Goal: Task Accomplishment & Management: Complete application form

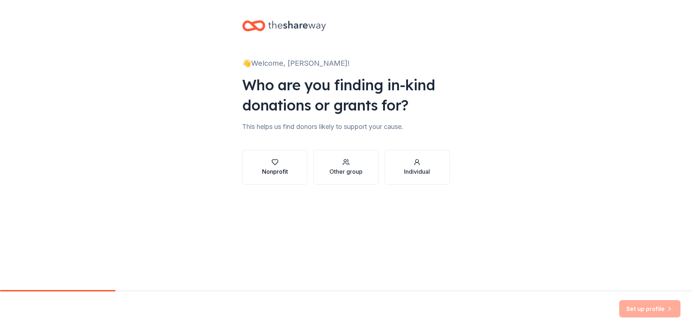
click at [276, 164] on icon "button" at bounding box center [275, 161] width 7 height 7
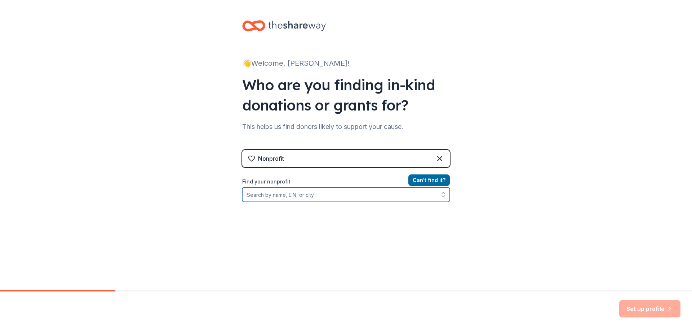
click at [303, 194] on input "Find your nonprofit" at bounding box center [346, 194] width 208 height 14
type input "clare"
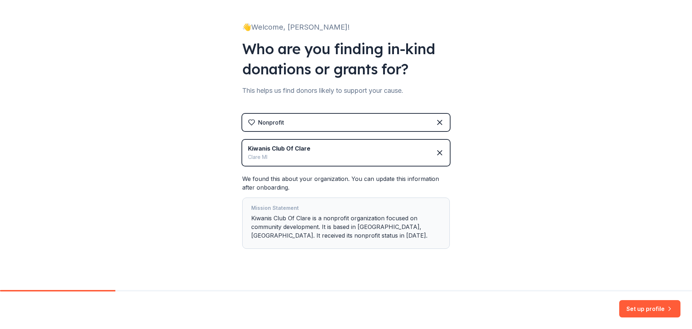
scroll to position [44, 0]
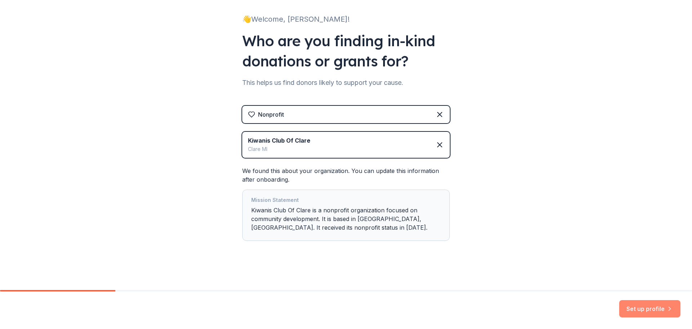
click at [652, 307] on button "Set up profile" at bounding box center [650, 308] width 61 height 17
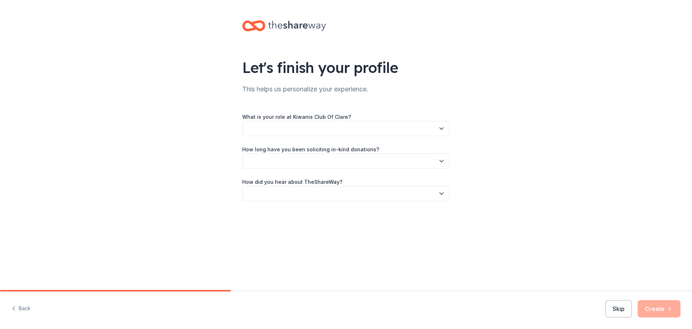
click at [442, 128] on icon "button" at bounding box center [441, 128] width 7 height 7
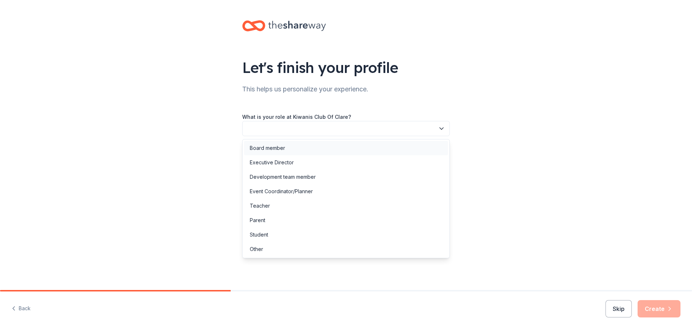
click at [283, 145] on div "Board member" at bounding box center [267, 148] width 35 height 9
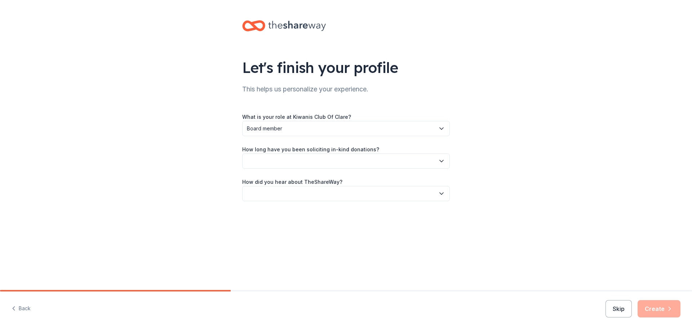
click at [439, 160] on icon "button" at bounding box center [441, 160] width 7 height 7
click at [283, 224] on div "More than 5 years" at bounding box center [271, 223] width 43 height 9
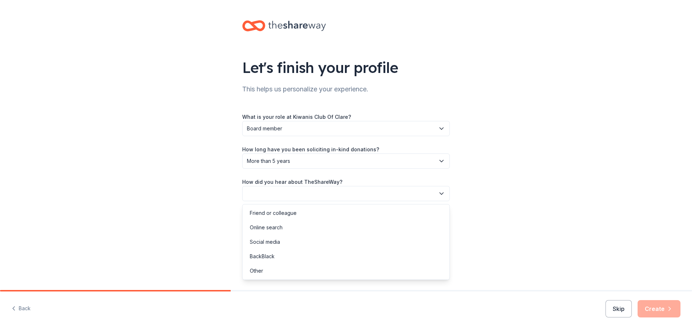
click at [441, 193] on icon "button" at bounding box center [441, 193] width 7 height 7
click at [263, 271] on div "Other" at bounding box center [256, 270] width 13 height 9
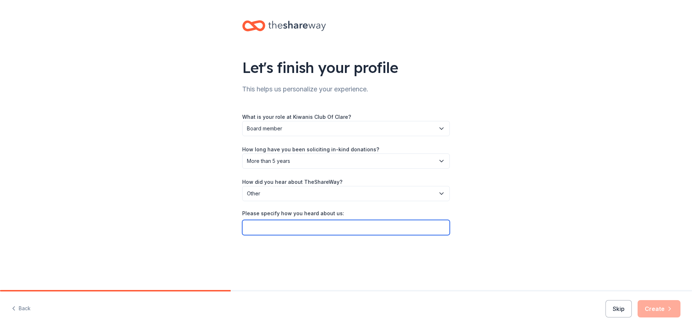
click at [318, 227] on input "Please specify how you heard about us:" at bounding box center [346, 227] width 208 height 15
type input "Through Givebutter"
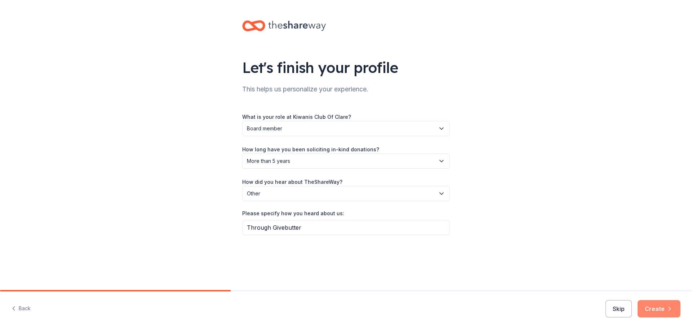
click at [663, 307] on button "Create" at bounding box center [659, 308] width 43 height 17
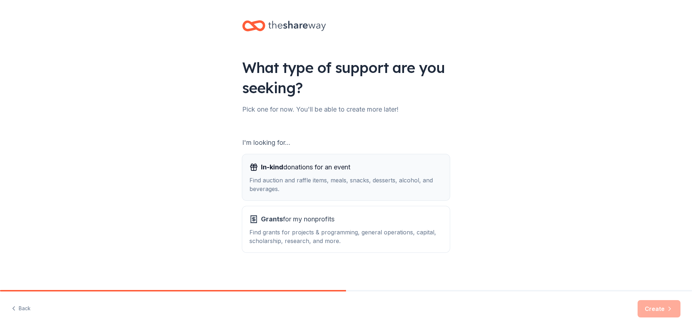
click at [278, 165] on span "In-kind" at bounding box center [272, 167] width 22 height 8
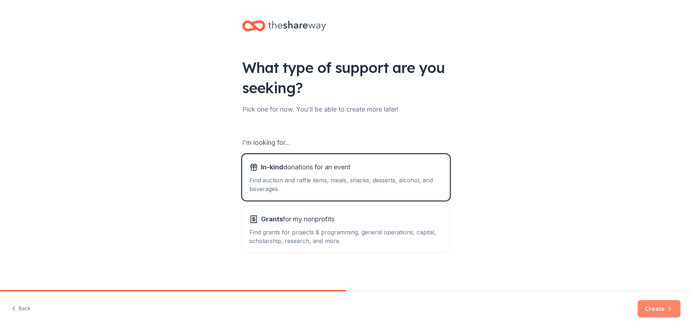
click at [661, 307] on button "Create" at bounding box center [659, 308] width 43 height 17
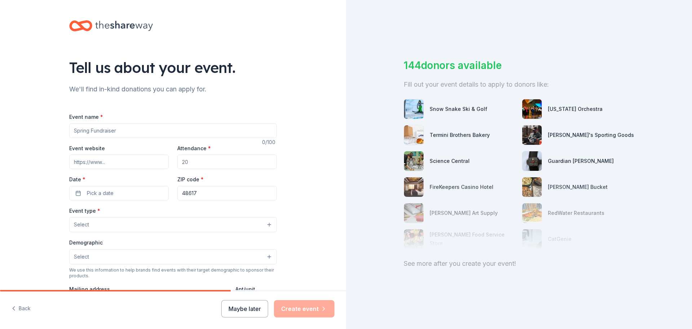
click at [166, 132] on input "Event name *" at bounding box center [173, 130] width 208 height 14
drag, startPoint x: 112, startPoint y: 129, endPoint x: 86, endPoint y: 131, distance: 26.0
click at [85, 131] on input "2025 Annual" at bounding box center [173, 130] width 208 height 14
type input "2025 Clare Area Annual Online Auction"
click at [140, 163] on input "Event website" at bounding box center [119, 161] width 100 height 14
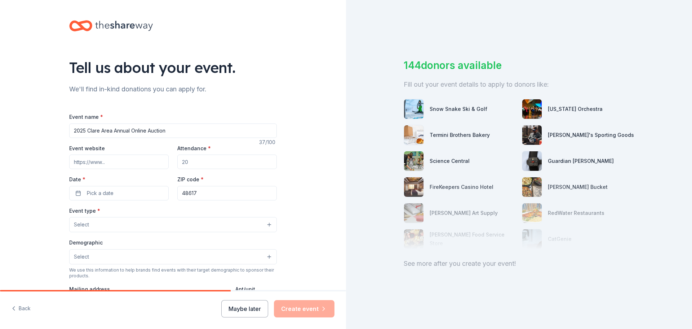
paste input "https://givebutter.com/clarekiwanis2025"
type input "https://givebutter.com/clarekiwanis2025"
click at [192, 162] on input "Attendance *" at bounding box center [227, 161] width 100 height 14
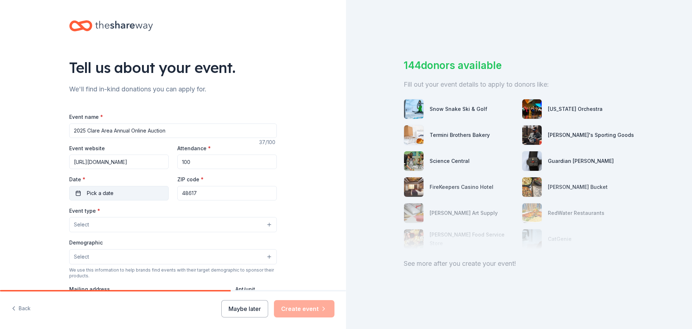
type input "100"
click at [74, 193] on button "Pick a date" at bounding box center [119, 193] width 100 height 14
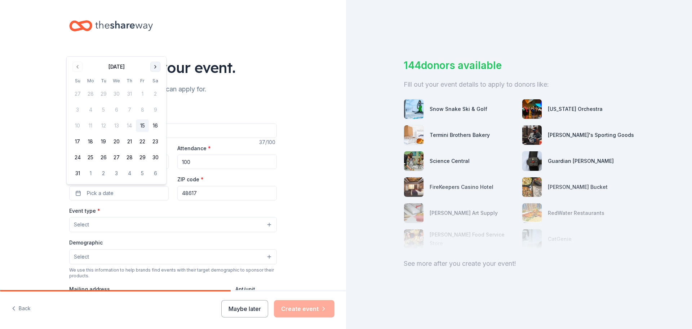
click at [155, 65] on button "Go to next month" at bounding box center [155, 67] width 10 height 10
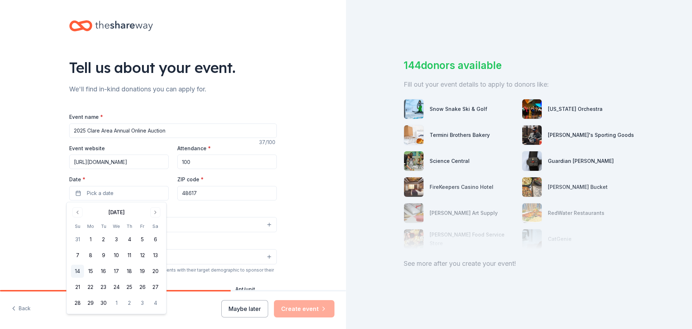
click at [77, 269] on button "14" at bounding box center [77, 270] width 13 height 13
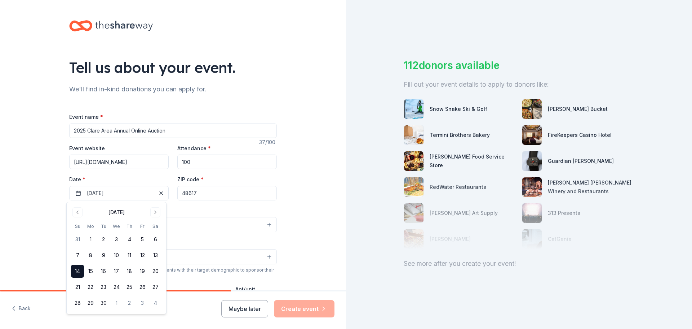
click at [199, 192] on input "48617" at bounding box center [227, 193] width 100 height 14
click at [141, 225] on button "Select" at bounding box center [173, 224] width 208 height 15
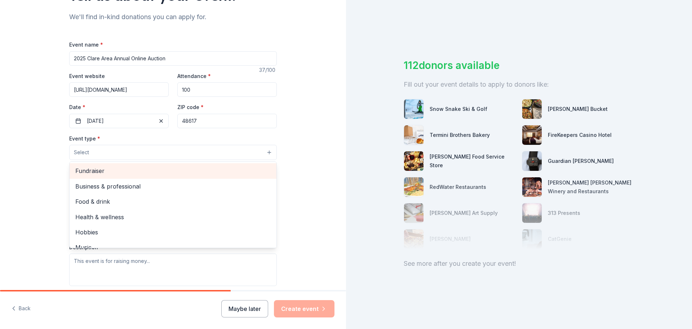
click at [111, 167] on span "Fundraiser" at bounding box center [172, 170] width 195 height 9
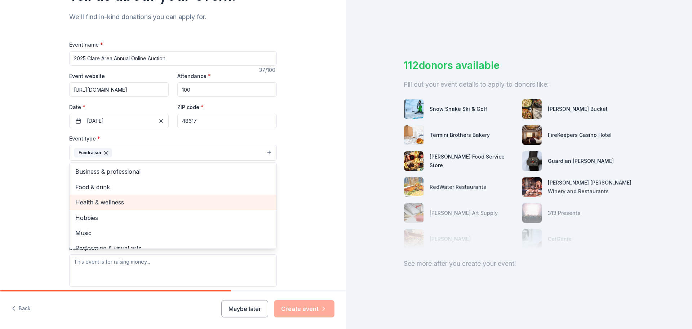
scroll to position [9, 0]
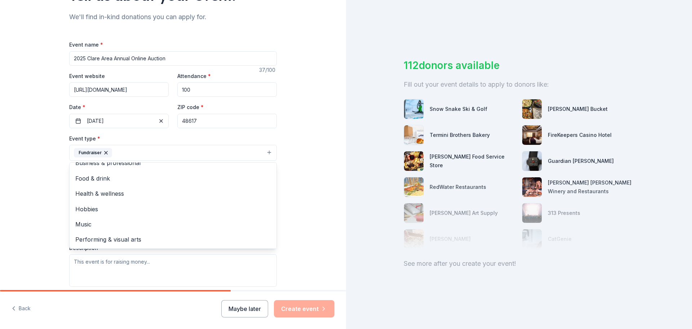
click at [50, 199] on div "Tell us about your event. We'll find in-kind donations you can apply for. Event…" at bounding box center [173, 168] width 346 height 481
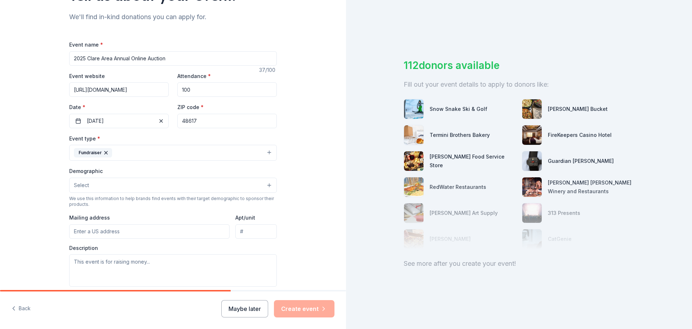
click at [114, 184] on button "Select" at bounding box center [173, 184] width 208 height 15
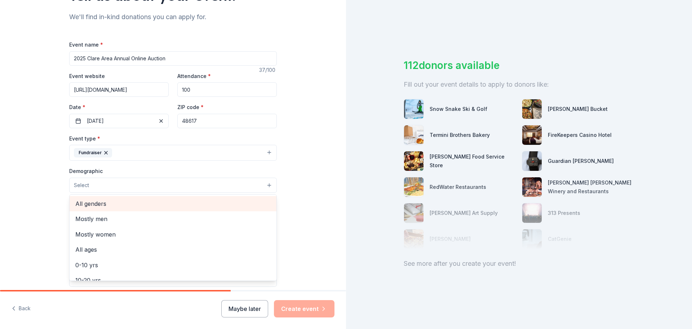
click at [105, 203] on span "All genders" at bounding box center [172, 203] width 195 height 9
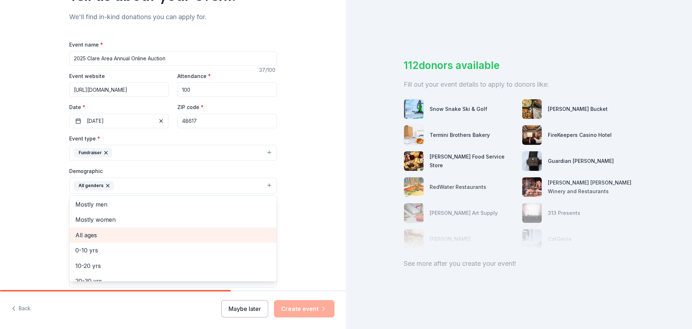
click at [94, 234] on span "All ages" at bounding box center [172, 234] width 195 height 9
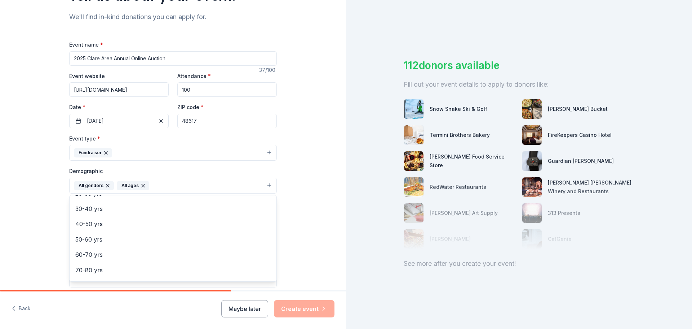
scroll to position [85, 0]
click at [58, 223] on div "Tell us about your event. We'll find in-kind donations you can apply for. Event…" at bounding box center [173, 168] width 231 height 481
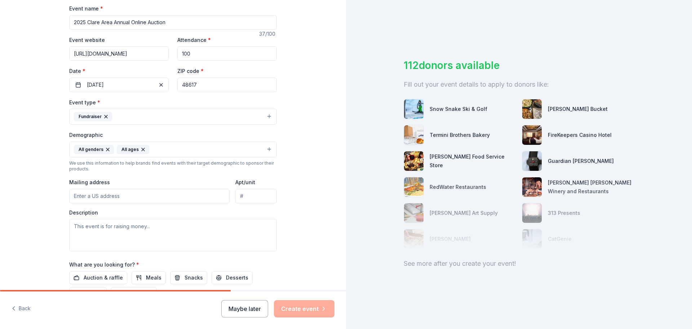
scroll to position [144, 0]
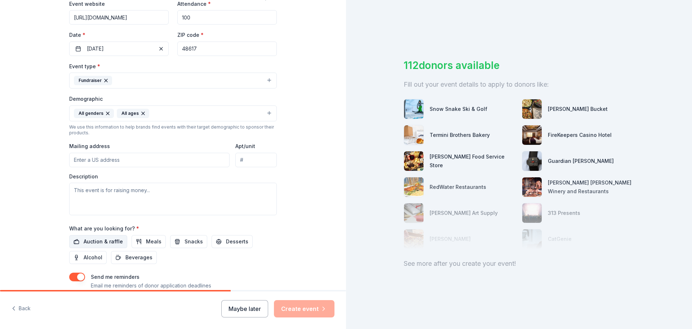
click at [100, 239] on span "Auction & raffle" at bounding box center [103, 241] width 39 height 9
click at [103, 157] on input "Mailing address" at bounding box center [149, 160] width 160 height 14
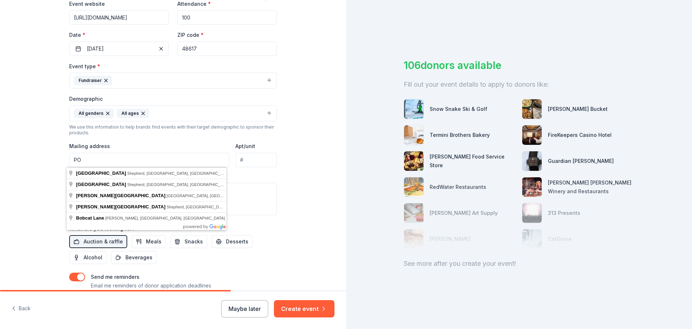
type input "P"
drag, startPoint x: 93, startPoint y: 161, endPoint x: 60, endPoint y: 160, distance: 33.2
click at [60, 160] on div "Tell us about your event. We'll find in-kind donations you can apply for. Event…" at bounding box center [173, 96] width 231 height 481
drag, startPoint x: 104, startPoint y: 158, endPoint x: 57, endPoint y: 158, distance: 46.2
click at [58, 158] on div "Tell us about your event. We'll find in-kind donations you can apply for. Event…" at bounding box center [173, 96] width 231 height 481
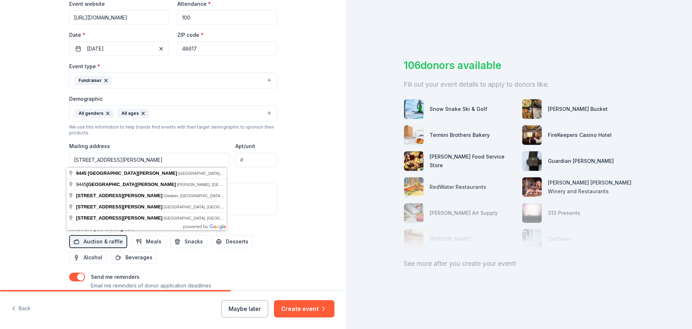
click at [128, 157] on input "9445 S Bailey Lake Ave" at bounding box center [149, 160] width 160 height 14
type input "9445 South Bailey Lake Avenue, Clare, MI, 48617"
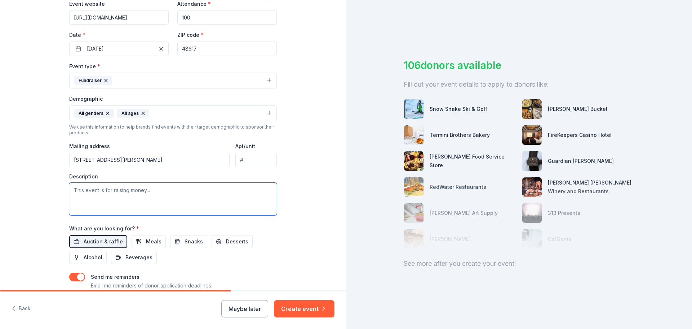
click at [144, 191] on textarea at bounding box center [173, 198] width 208 height 32
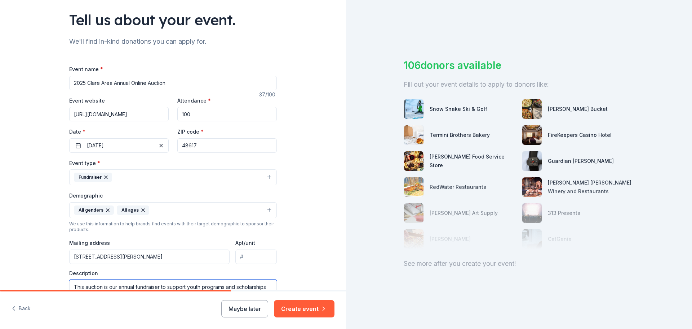
scroll to position [0, 0]
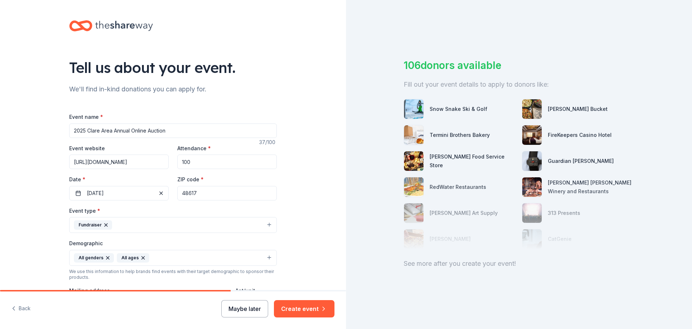
type textarea "This auction is our annual fundraiser to support youth programs and scholarship…"
click at [250, 309] on button "Maybe later" at bounding box center [244, 308] width 47 height 17
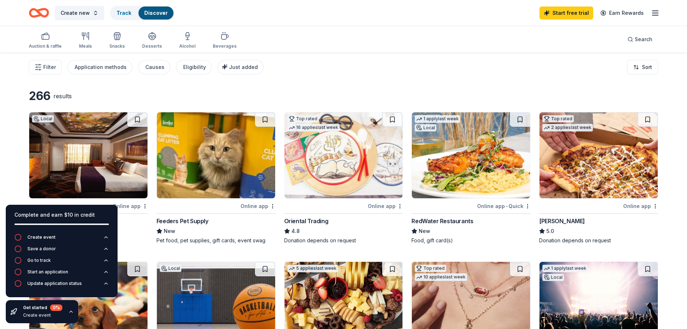
click at [106, 236] on icon "button" at bounding box center [106, 236] width 3 height 1
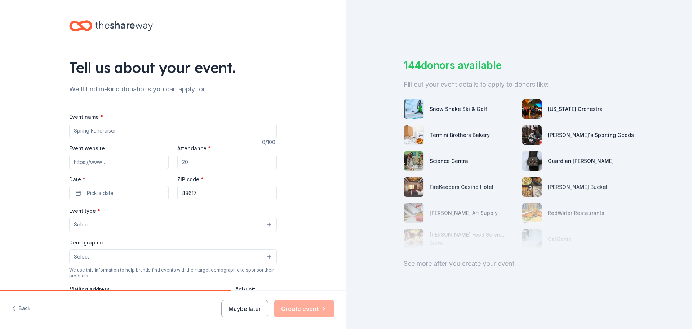
scroll to position [36, 0]
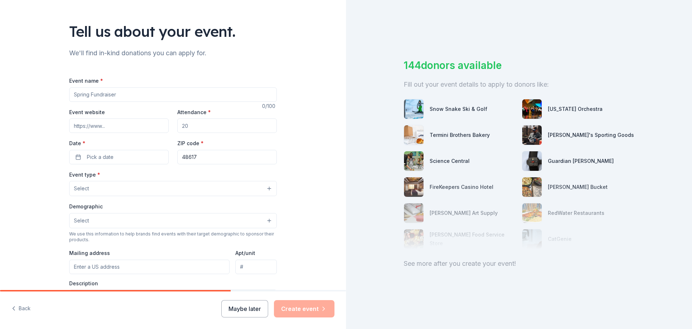
click at [140, 97] on input "Event name *" at bounding box center [173, 94] width 208 height 14
drag, startPoint x: 169, startPoint y: 94, endPoint x: 132, endPoint y: 95, distance: 37.1
click at [132, 95] on input "2025 Clare Area Kiwanis Annual Online" at bounding box center [173, 94] width 208 height 14
type input "2025 Clare Area Kiwanis Online Auction"
click at [109, 126] on input "Event website" at bounding box center [119, 125] width 100 height 14
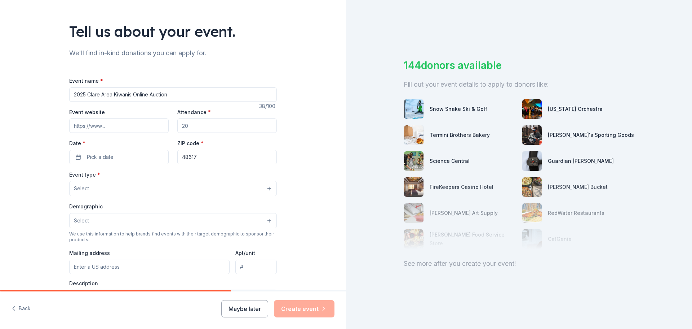
type input "https://givebutter.com/clarekiwanis2025"
click at [191, 128] on input "Attendance *" at bounding box center [227, 125] width 100 height 14
type input "100"
click at [142, 155] on button "Pick a date" at bounding box center [119, 157] width 100 height 14
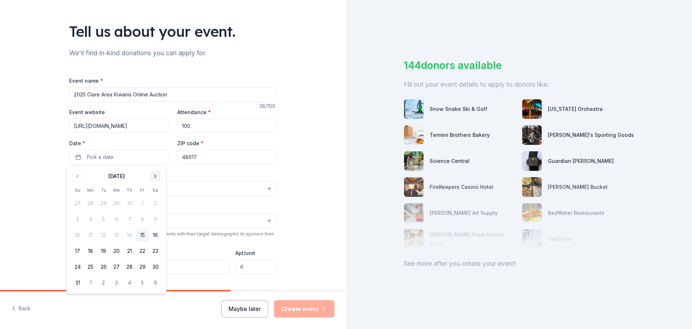
click at [154, 175] on button "Go to next month" at bounding box center [155, 176] width 10 height 10
click at [76, 233] on button "14" at bounding box center [77, 234] width 13 height 13
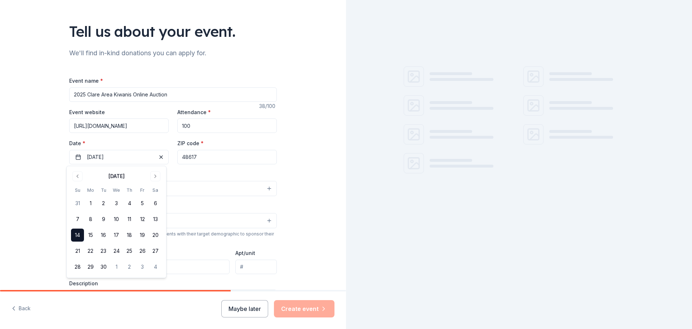
click at [176, 185] on button "Select" at bounding box center [173, 188] width 208 height 15
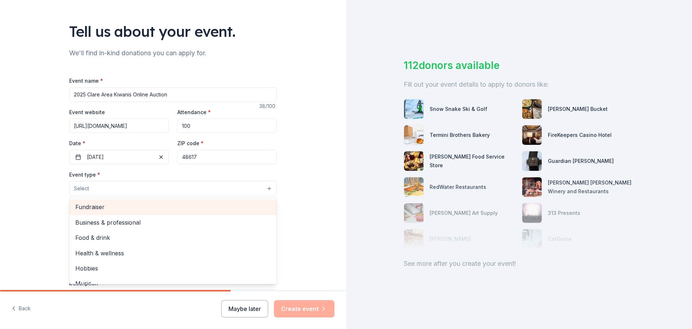
click at [92, 203] on span "Fundraiser" at bounding box center [172, 206] width 195 height 9
click at [53, 215] on div "Tell us about your event. We'll find in-kind donations you can apply for. Event…" at bounding box center [173, 204] width 346 height 481
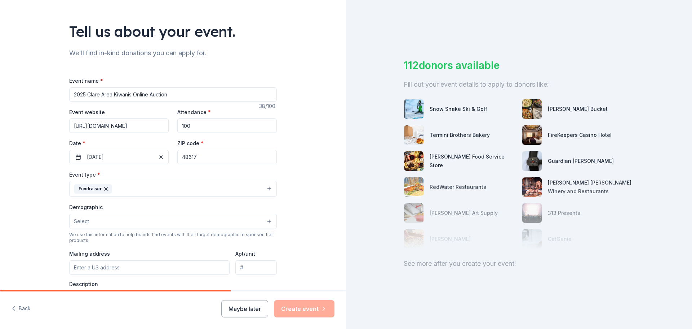
click at [99, 220] on button "Select" at bounding box center [173, 221] width 208 height 15
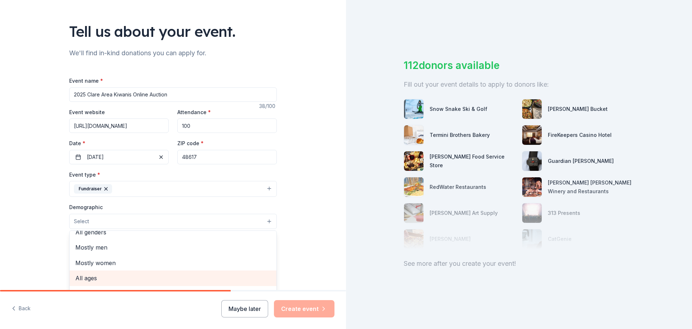
click at [90, 277] on span "All ages" at bounding box center [172, 277] width 195 height 9
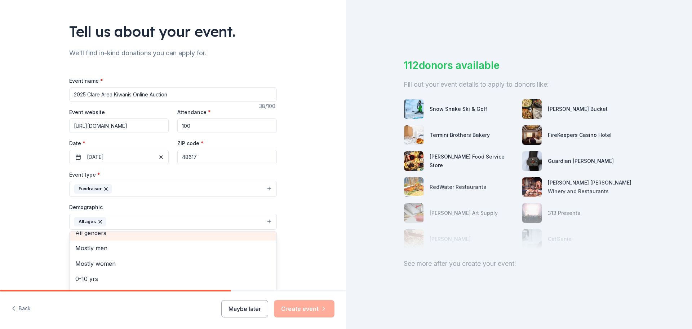
click at [101, 233] on div "All genders" at bounding box center [173, 232] width 207 height 15
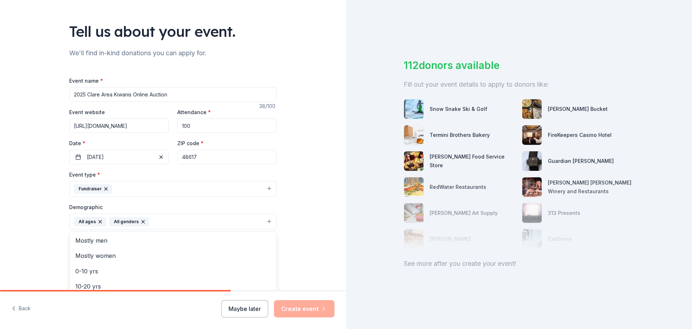
click at [52, 227] on div "Tell us about your event. We'll find in-kind donations you can apply for. Event…" at bounding box center [173, 204] width 346 height 481
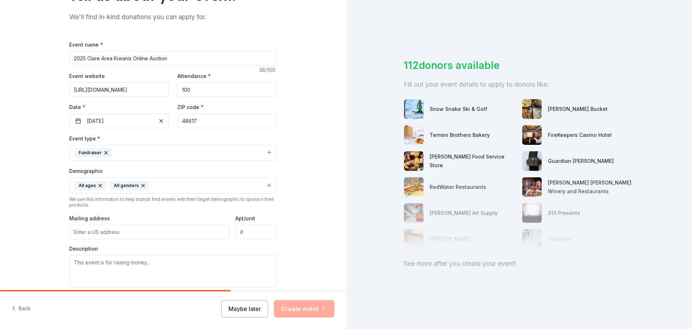
scroll to position [144, 0]
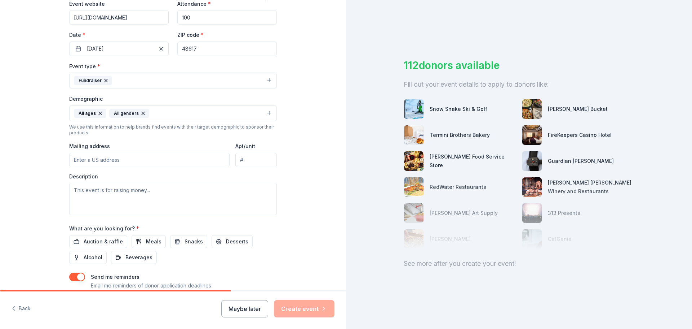
click at [95, 159] on input "Mailing address" at bounding box center [149, 160] width 160 height 14
type input "9445 S Bailey Lake Ave"
click at [132, 159] on input "9445 S Bailey Lake Ave" at bounding box center [149, 160] width 160 height 14
click at [35, 193] on div "Tell us about your event. We'll find in-kind donations you can apply for. Event…" at bounding box center [173, 96] width 346 height 481
click at [88, 190] on textarea at bounding box center [173, 198] width 208 height 32
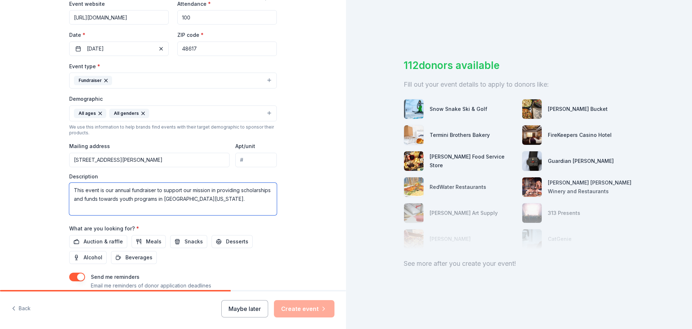
type textarea "This event is our annual fundraiser to support our mission in providing scholar…"
click at [111, 160] on input "9445 S Bailey Lake Ave" at bounding box center [149, 160] width 160 height 14
drag, startPoint x: 126, startPoint y: 160, endPoint x: 30, endPoint y: 161, distance: 96.3
click at [30, 161] on div "Tell us about your event. We'll find in-kind donations you can apply for. Event…" at bounding box center [173, 96] width 346 height 481
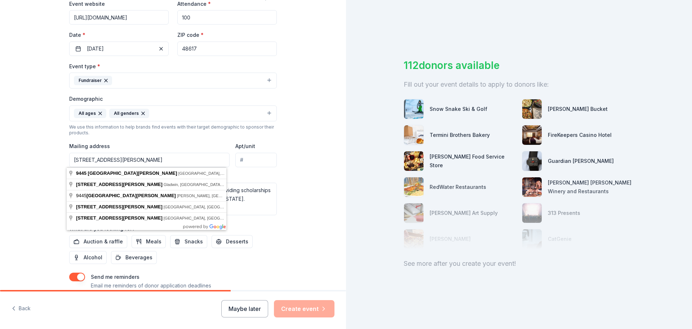
type input "9445 South Bailey Lake Avenue, Clare, MI, 48617"
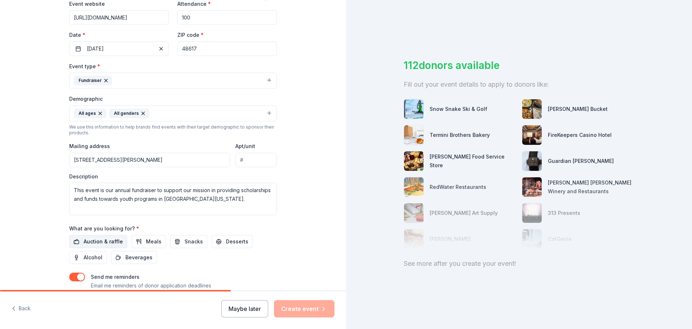
click at [88, 243] on span "Auction & raffle" at bounding box center [103, 241] width 39 height 9
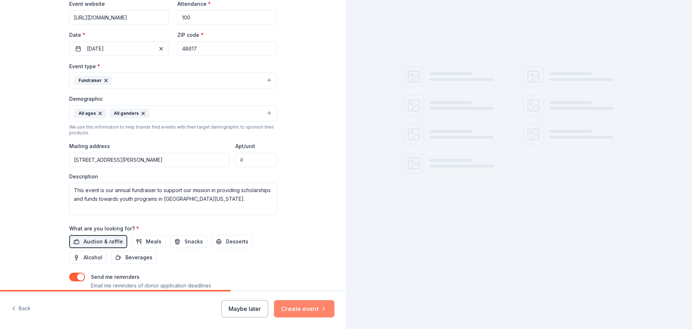
click at [307, 309] on button "Create event" at bounding box center [304, 308] width 61 height 17
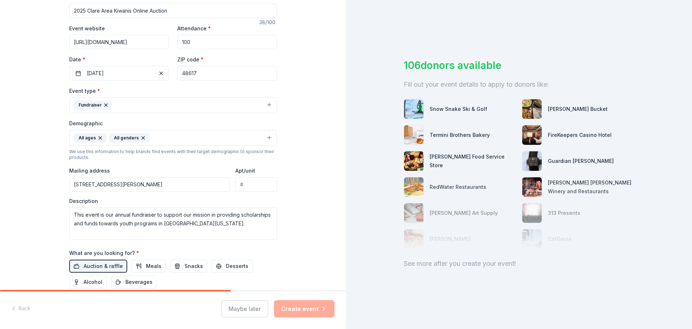
scroll to position [192, 0]
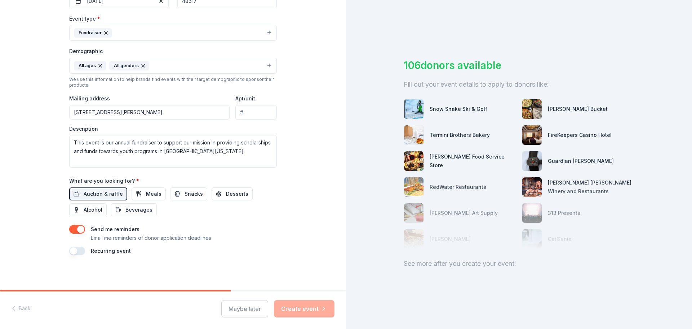
click at [308, 309] on div "Maybe later Create event" at bounding box center [277, 308] width 113 height 17
click at [294, 307] on div "Maybe later Create event" at bounding box center [277, 308] width 113 height 17
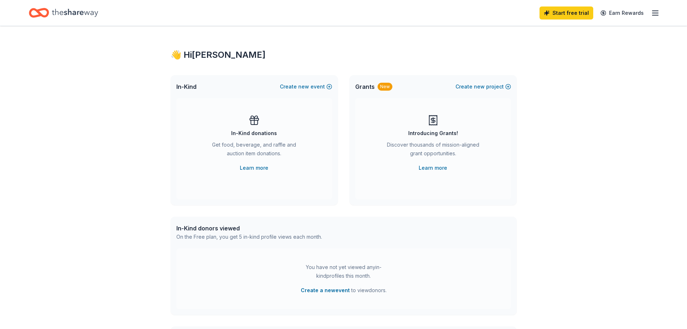
click at [254, 130] on div "In-Kind donations" at bounding box center [254, 133] width 46 height 9
click at [306, 85] on span "new" at bounding box center [303, 86] width 11 height 9
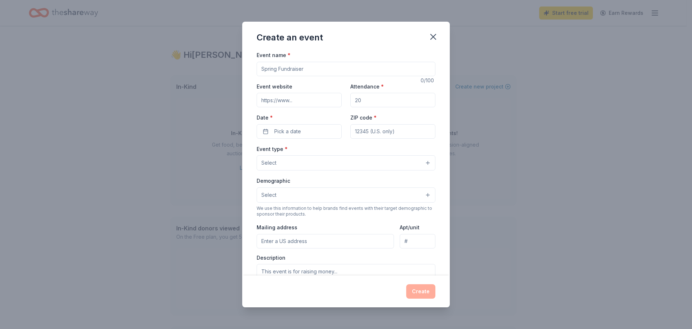
click at [314, 73] on input "Event name *" at bounding box center [346, 69] width 179 height 14
type input "2025 Clare Area Kiwanis Online Auction"
click at [311, 104] on input "Event website" at bounding box center [299, 100] width 85 height 14
type input "https://givebutter.com/clarekiwanis2025"
click at [365, 101] on input "Attendance *" at bounding box center [393, 100] width 85 height 14
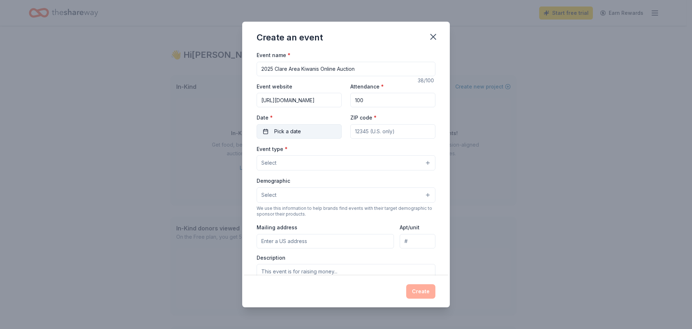
type input "100"
click at [320, 129] on button "Pick a date" at bounding box center [299, 131] width 85 height 14
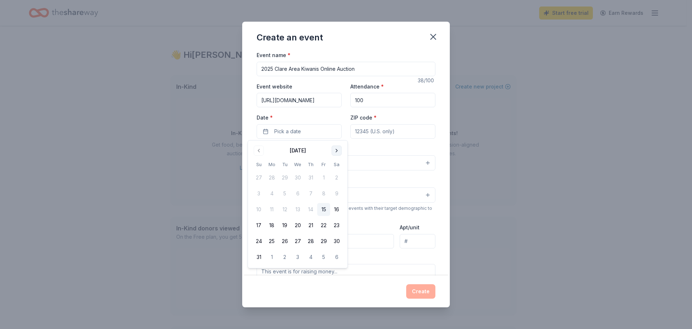
click at [336, 150] on button "Go to next month" at bounding box center [337, 150] width 10 height 10
click at [259, 208] on button "14" at bounding box center [258, 209] width 13 height 13
click at [361, 132] on input "ZIP code *" at bounding box center [393, 131] width 85 height 14
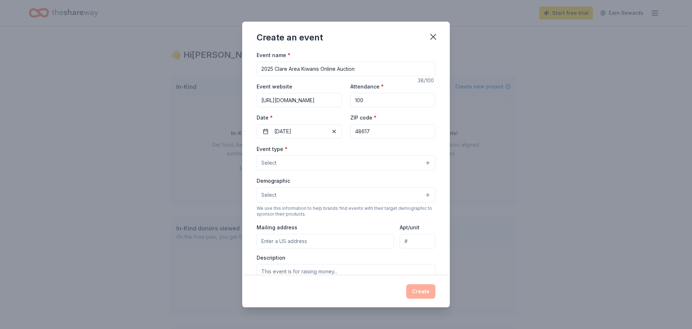
type input "48617"
click at [308, 162] on button "Select" at bounding box center [346, 162] width 179 height 15
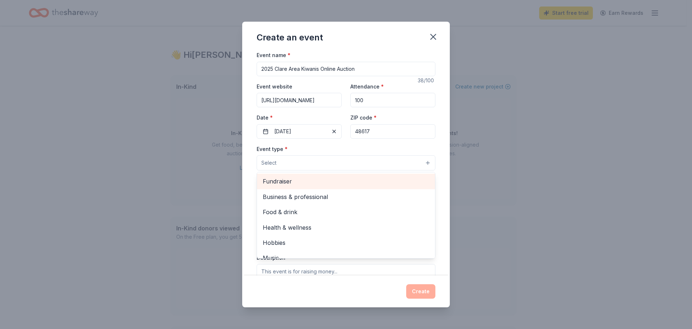
click at [288, 180] on span "Fundraiser" at bounding box center [346, 180] width 167 height 9
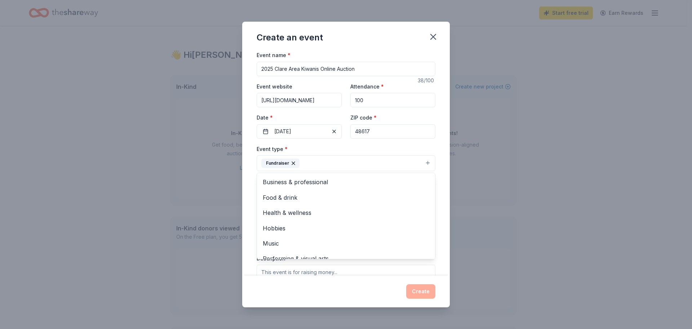
click at [244, 185] on div "Event name * 2025 Clare Area Kiwanis Online Auction 38 /100 Event website https…" at bounding box center [346, 162] width 208 height 225
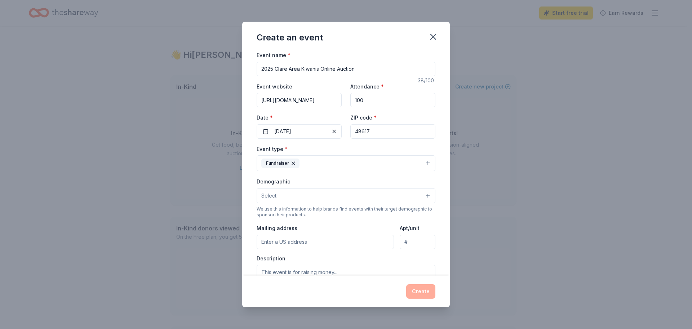
click at [292, 194] on button "Select" at bounding box center [346, 195] width 179 height 15
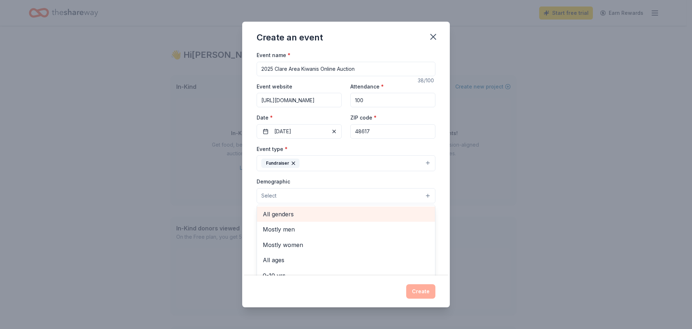
click at [286, 214] on span "All genders" at bounding box center [346, 213] width 167 height 9
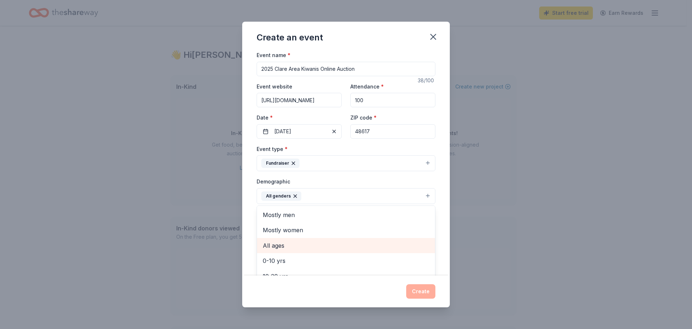
click at [283, 245] on span "All ages" at bounding box center [346, 245] width 167 height 9
click at [254, 213] on div "Event name * 2025 Clare Area Kiwanis Online Auction 38 /100 Event website https…" at bounding box center [346, 162] width 208 height 225
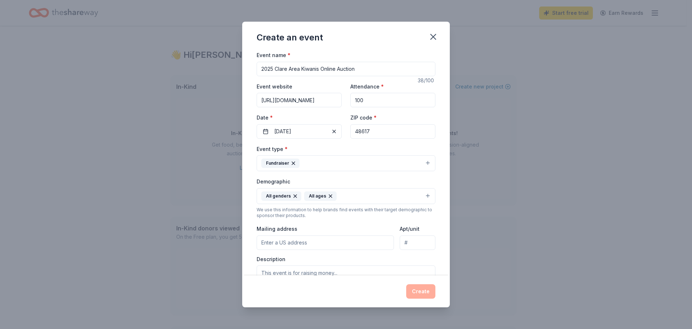
scroll to position [36, 0]
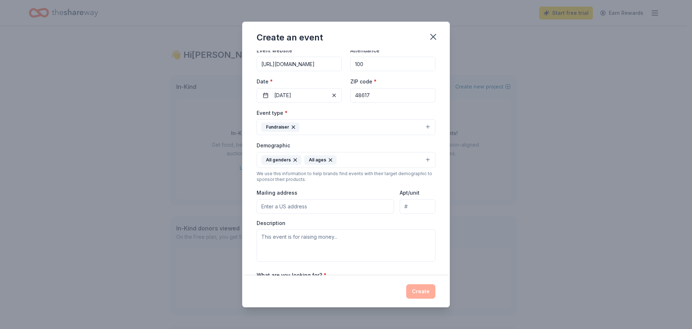
click at [294, 207] on input "Mailing address" at bounding box center [325, 206] width 137 height 14
drag, startPoint x: 327, startPoint y: 205, endPoint x: 232, endPoint y: 205, distance: 95.6
click at [232, 205] on div "Create an event Event name * 2025 Clare Area Kiwanis Online Auction 38 /100 Eve…" at bounding box center [346, 164] width 692 height 329
type input "9445 South Bailey Lake Avenue, Clare, MI, 48617"
click at [293, 243] on textarea at bounding box center [346, 245] width 179 height 32
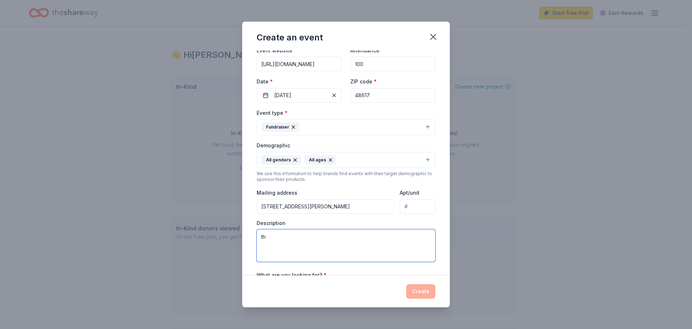
type textarea "t"
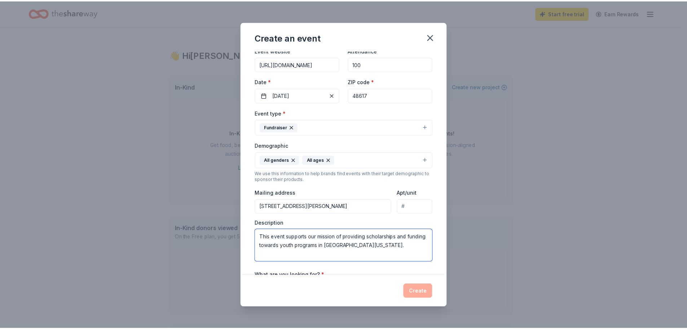
scroll to position [122, 0]
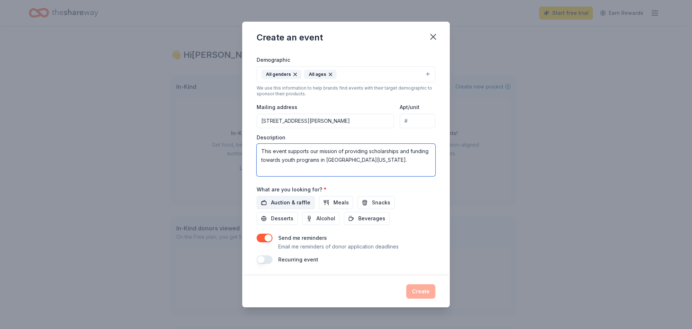
type textarea "This event supports our mission of providing scholarships and funding towards y…"
click at [286, 202] on span "Auction & raffle" at bounding box center [290, 202] width 39 height 9
click at [426, 291] on button "Create" at bounding box center [420, 291] width 29 height 14
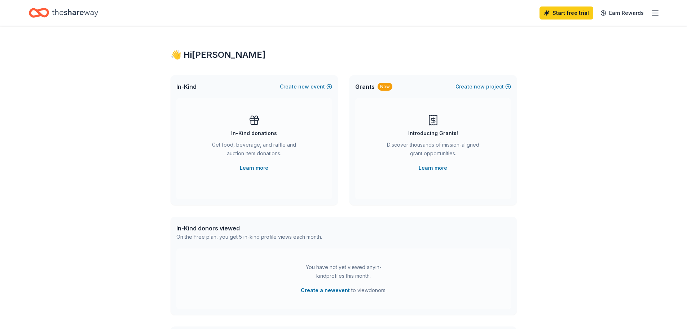
scroll to position [0, 0]
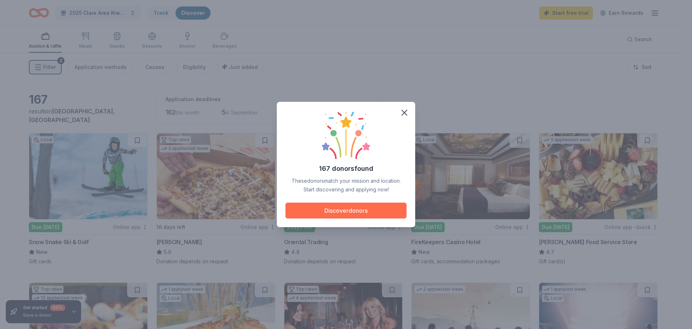
click at [370, 208] on button "Discover donors" at bounding box center [346, 210] width 121 height 16
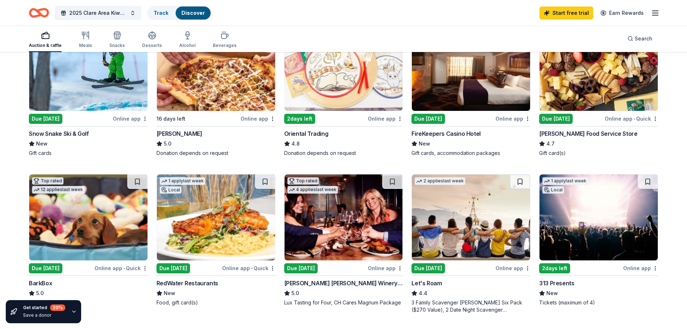
scroll to position [72, 0]
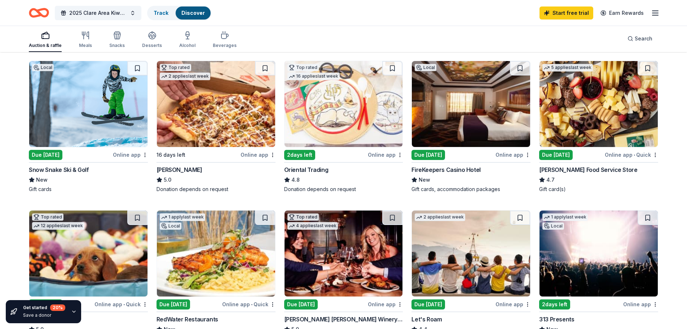
click at [622, 156] on div "Online app • Quick" at bounding box center [631, 154] width 53 height 9
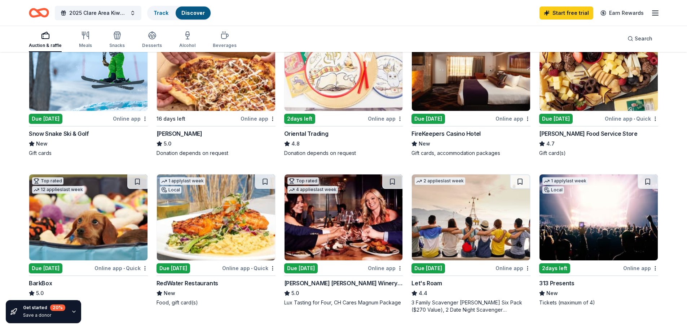
scroll to position [144, 0]
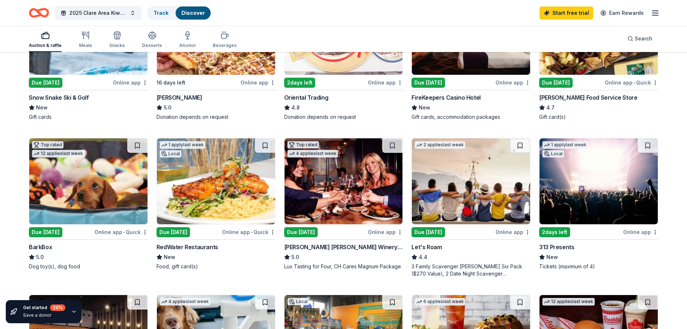
click at [48, 230] on div "Due [DATE]" at bounding box center [46, 232] width 34 height 10
click at [194, 243] on div "RedWater Restaurants" at bounding box center [188, 246] width 62 height 9
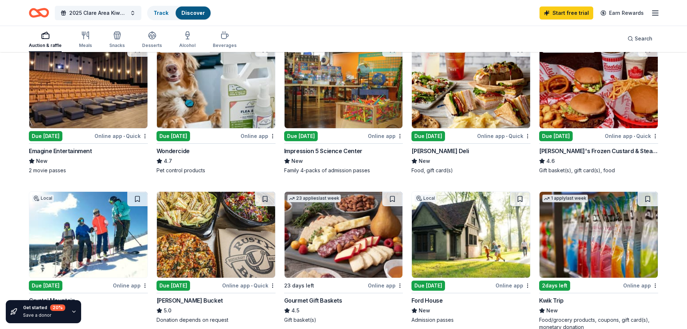
scroll to position [505, 0]
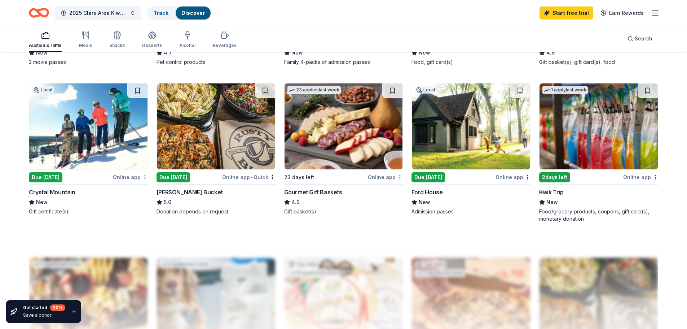
click at [70, 192] on div "Crystal Mountain" at bounding box center [52, 192] width 47 height 9
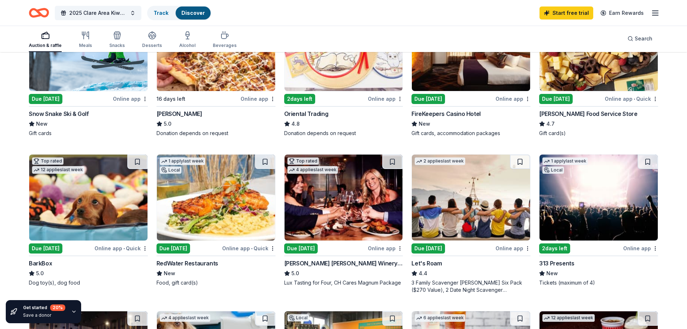
scroll to position [0, 0]
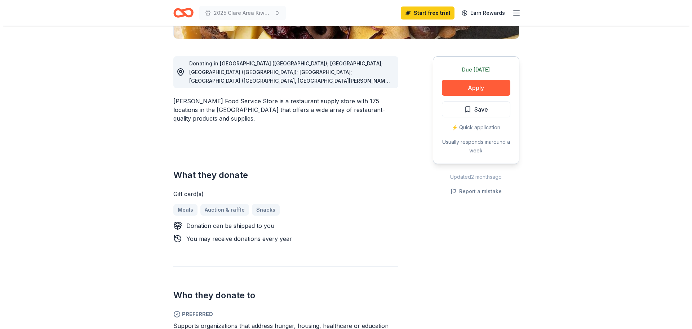
scroll to position [108, 0]
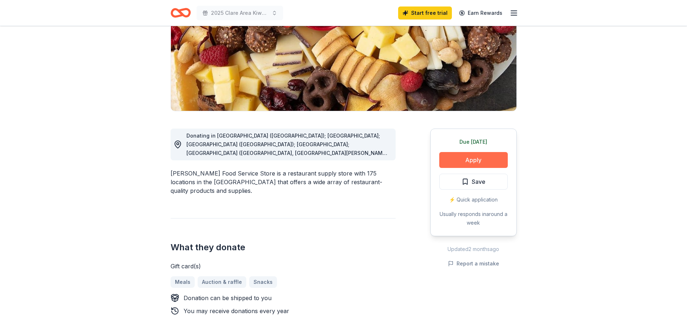
click at [477, 158] on button "Apply" at bounding box center [473, 160] width 69 height 16
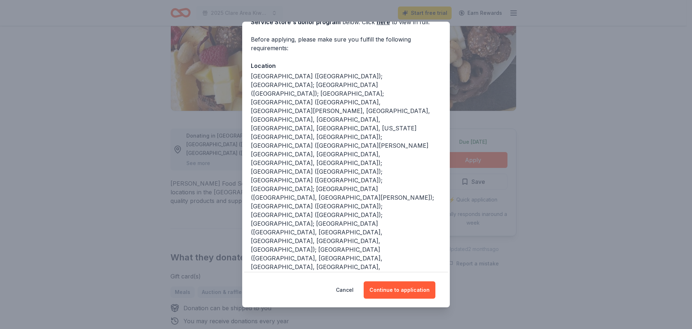
scroll to position [0, 0]
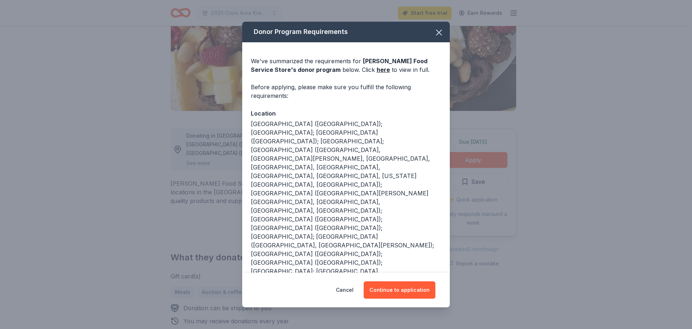
click at [360, 58] on div "We've summarized the requirements for Gordon Food Service Store 's donor progra…" at bounding box center [346, 65] width 190 height 17
click at [357, 58] on div "We've summarized the requirements for Gordon Food Service Store 's donor progra…" at bounding box center [346, 65] width 190 height 17
click at [356, 56] on div "We've summarized the requirements for Gordon Food Service Store 's donor progra…" at bounding box center [346, 280] width 208 height 477
click at [356, 58] on div "We've summarized the requirements for Gordon Food Service Store 's donor progra…" at bounding box center [346, 65] width 190 height 17
click at [356, 57] on div "We've summarized the requirements for Gordon Food Service Store 's donor progra…" at bounding box center [346, 65] width 190 height 17
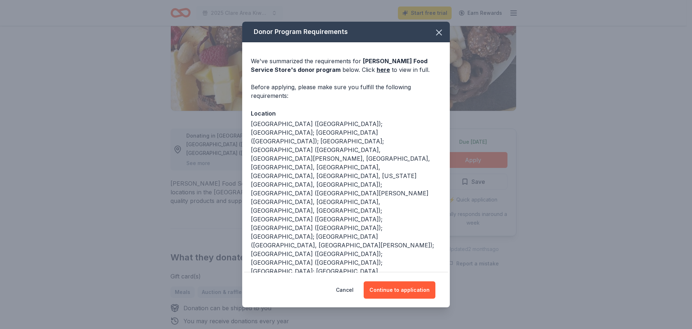
click at [356, 56] on div "We've summarized the requirements for Gordon Food Service Store 's donor progra…" at bounding box center [346, 280] width 208 height 477
click at [358, 60] on div "We've summarized the requirements for Gordon Food Service Store 's donor progra…" at bounding box center [346, 65] width 190 height 17
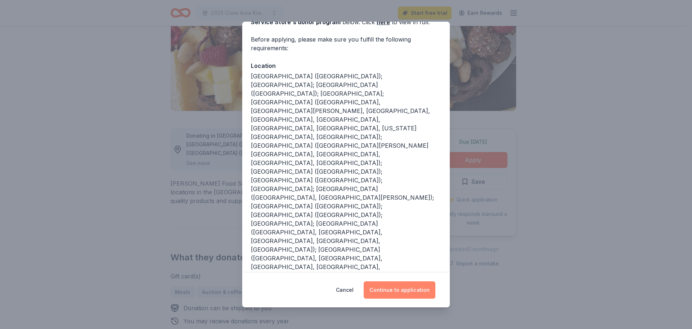
click at [404, 293] on button "Continue to application" at bounding box center [400, 289] width 72 height 17
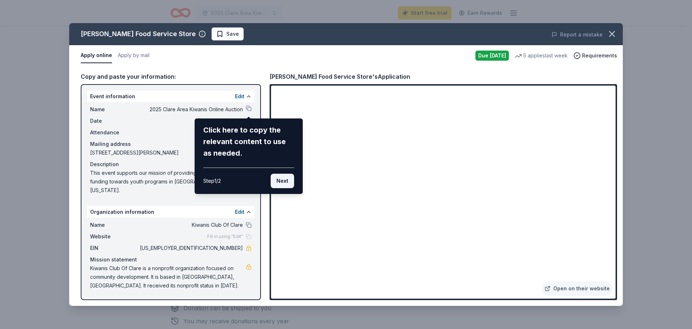
click at [283, 178] on button "Next" at bounding box center [282, 180] width 23 height 14
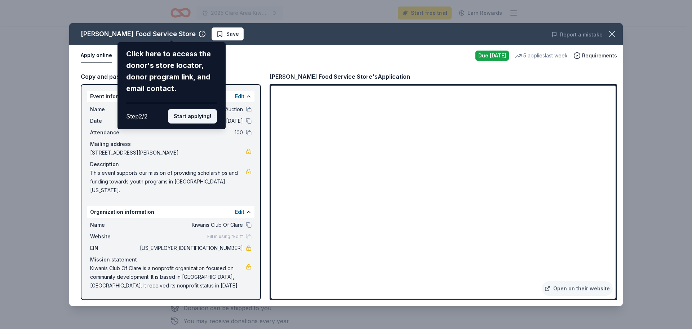
click at [196, 114] on button "Start applying!" at bounding box center [192, 116] width 49 height 14
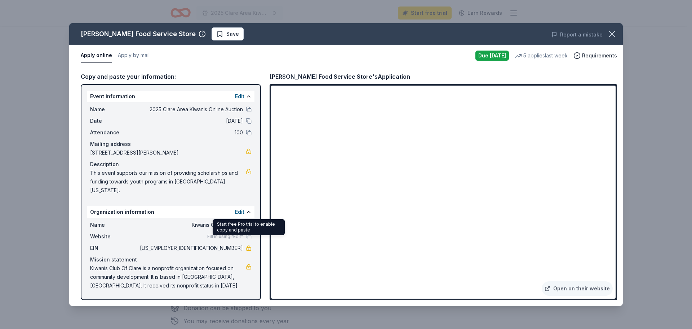
click at [249, 245] on link at bounding box center [249, 248] width 6 height 6
click at [248, 209] on button at bounding box center [249, 212] width 6 height 6
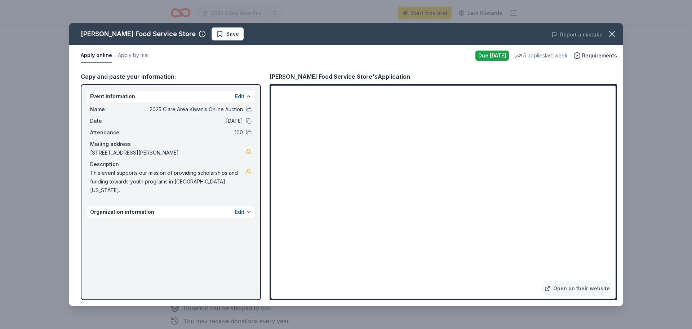
click at [248, 209] on button at bounding box center [249, 212] width 6 height 6
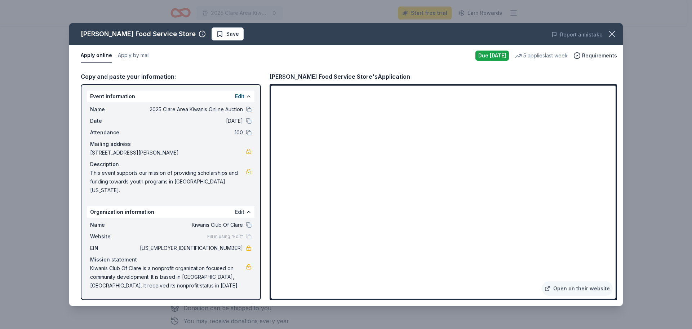
click at [238, 207] on button "Edit" at bounding box center [239, 211] width 9 height 9
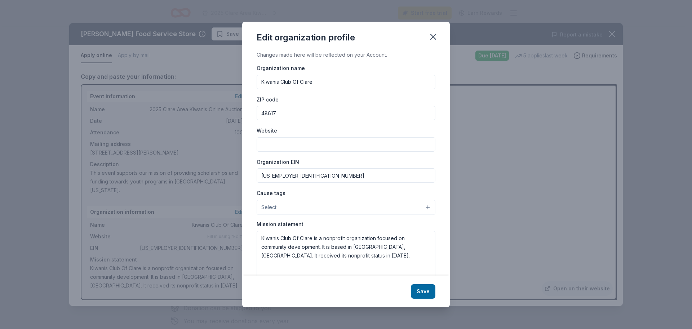
drag, startPoint x: 302, startPoint y: 176, endPoint x: 247, endPoint y: 176, distance: 55.5
click at [247, 176] on div "Changes made here will be reflected on your Account. Organization name Kiwanis …" at bounding box center [346, 162] width 208 height 225
drag, startPoint x: 309, startPoint y: 83, endPoint x: 229, endPoint y: 83, distance: 79.7
click at [229, 83] on div "Edit organization profile Changes made here will be reflected on your Account. …" at bounding box center [346, 164] width 692 height 329
type input "Kiwanis Club of Clare Area Foundation"
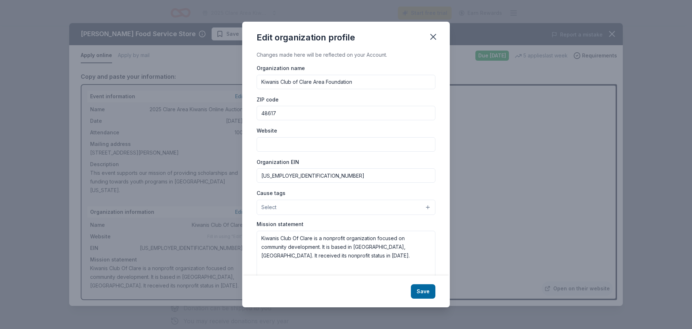
click at [282, 144] on input "Website" at bounding box center [346, 144] width 179 height 14
type input "[DOMAIN_NAME]"
drag, startPoint x: 298, startPoint y: 174, endPoint x: 229, endPoint y: 180, distance: 69.2
click at [229, 180] on div "Edit organization profile Changes made here will be reflected on your Account. …" at bounding box center [346, 164] width 692 height 329
type input "[US_EMPLOYER_IDENTIFICATION_NUMBER]"
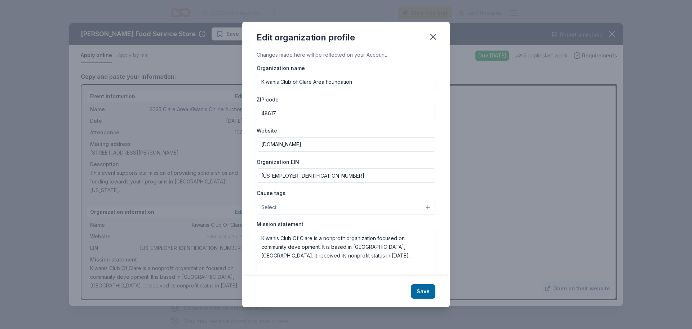
click at [307, 207] on button "Select" at bounding box center [346, 206] width 179 height 15
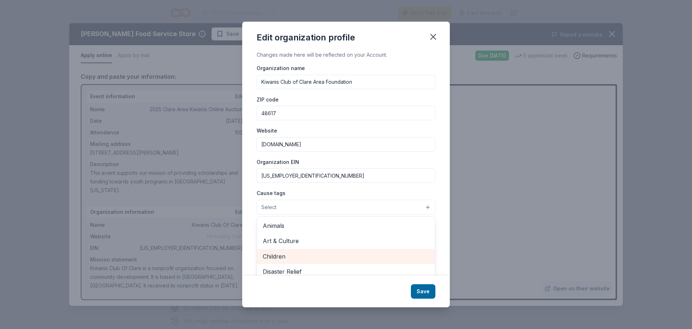
click at [281, 255] on span "Children" at bounding box center [346, 255] width 167 height 9
click at [251, 215] on div "Changes made here will be reflected on your Account. Organization name Kiwanis …" at bounding box center [346, 162] width 208 height 225
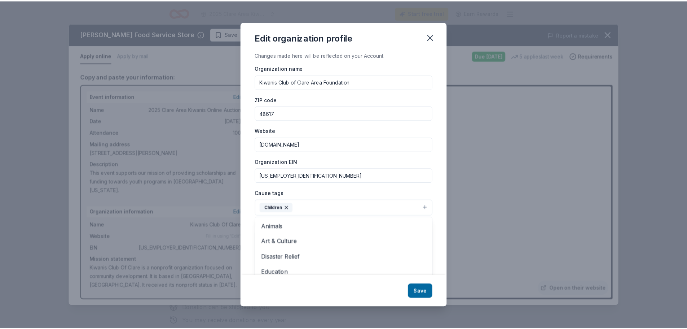
scroll to position [17, 0]
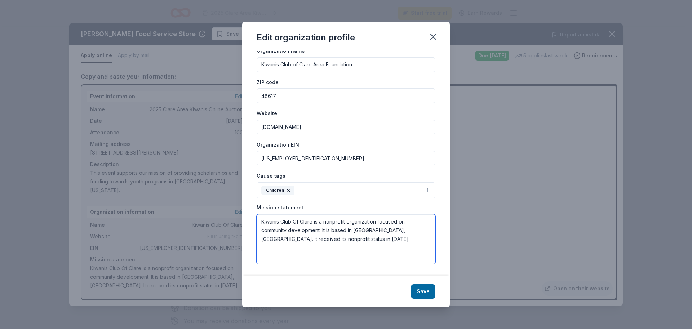
click at [317, 240] on textarea "Kiwanis Club Of Clare is a nonprofit organization focused on community developm…" at bounding box center [346, 239] width 179 height 50
click at [313, 221] on textarea "Kiwanis Club Of Clare is a nonprofit organization focused on community developm…" at bounding box center [346, 239] width 179 height 50
click at [346, 239] on textarea "Kiwanis Club Of Clare Foundation is a nonprofit organization focused on communi…" at bounding box center [346, 239] width 179 height 50
type textarea "Kiwanis Club Of Clare Foundation is a nonprofit organization focused on communi…"
click at [426, 294] on button "Save" at bounding box center [423, 291] width 25 height 14
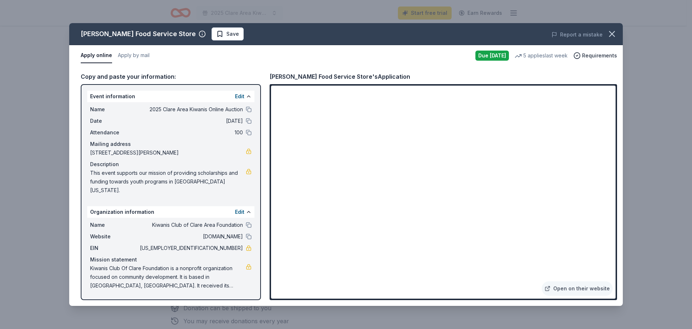
drag, startPoint x: 232, startPoint y: 181, endPoint x: 141, endPoint y: 177, distance: 90.9
click at [141, 177] on span "This event supports our mission of providing scholarships and funding towards y…" at bounding box center [168, 181] width 156 height 26
drag, startPoint x: 91, startPoint y: 171, endPoint x: 144, endPoint y: 178, distance: 54.2
click at [144, 178] on span "This event supports our mission of providing scholarships and funding towards y…" at bounding box center [168, 181] width 156 height 26
click at [614, 32] on icon "button" at bounding box center [612, 33] width 5 height 5
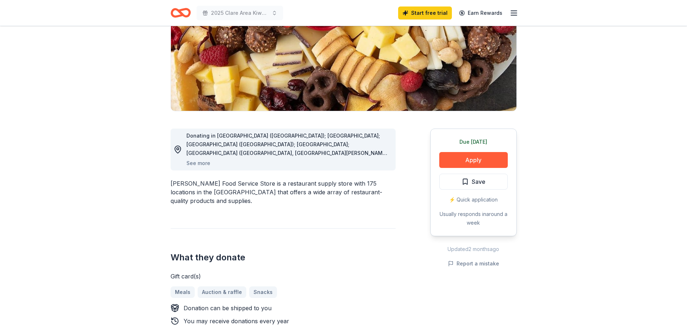
scroll to position [0, 0]
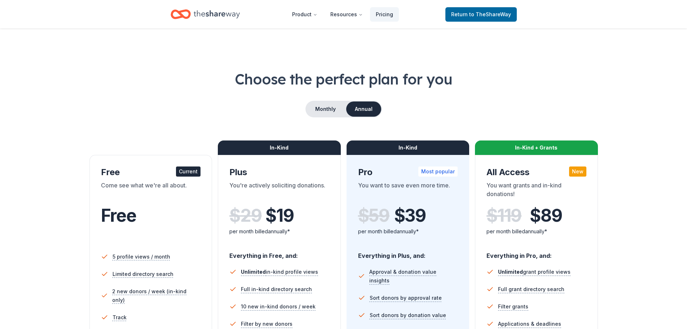
scroll to position [36, 0]
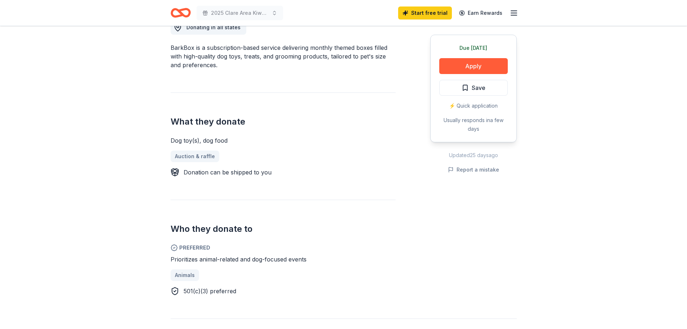
scroll to position [72, 0]
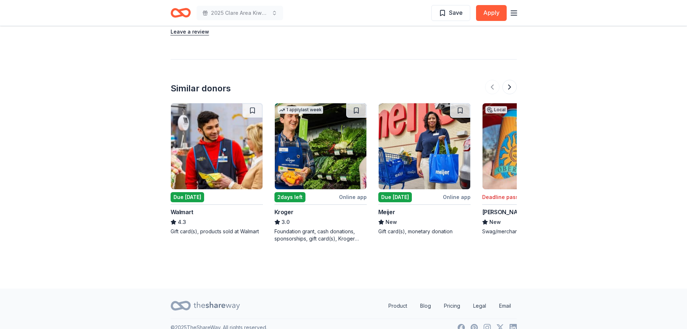
scroll to position [613, 0]
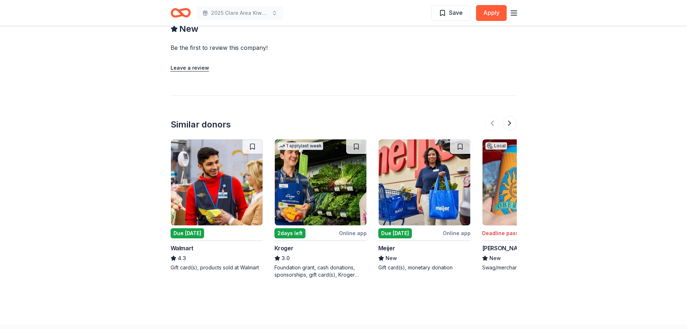
click at [231, 216] on img at bounding box center [217, 182] width 92 height 86
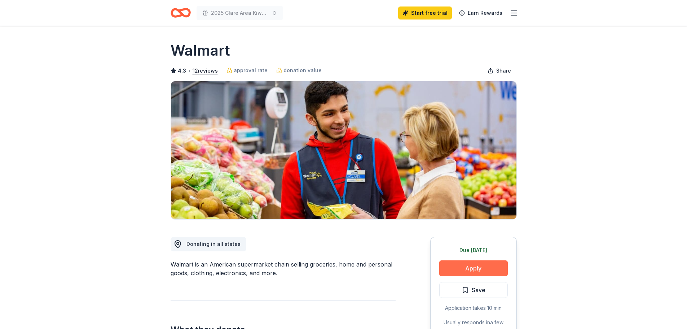
click at [482, 264] on button "Apply" at bounding box center [473, 268] width 69 height 16
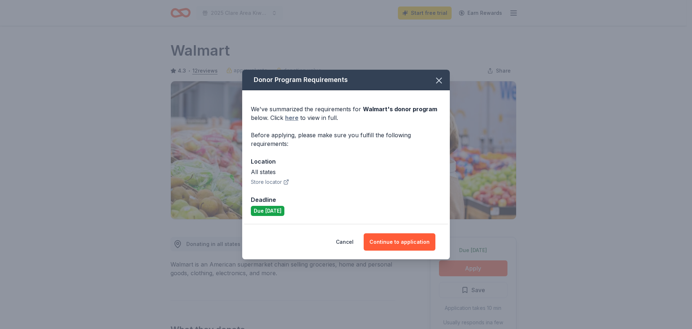
click at [291, 118] on link "here" at bounding box center [291, 117] width 13 height 9
click at [442, 79] on icon "button" at bounding box center [439, 80] width 10 height 10
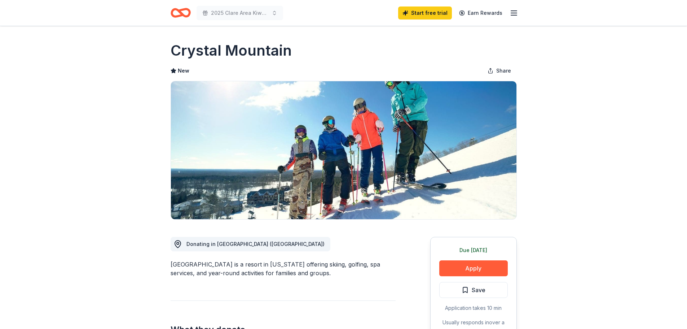
scroll to position [36, 0]
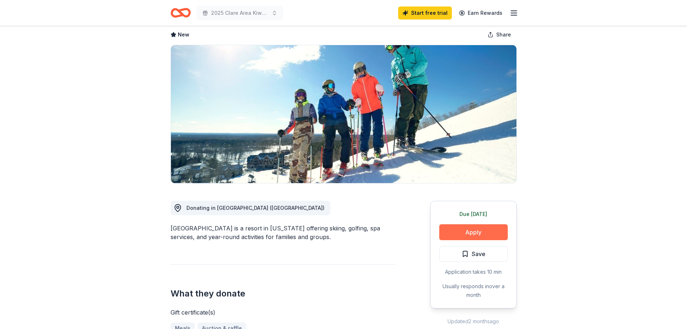
click at [469, 228] on button "Apply" at bounding box center [473, 232] width 69 height 16
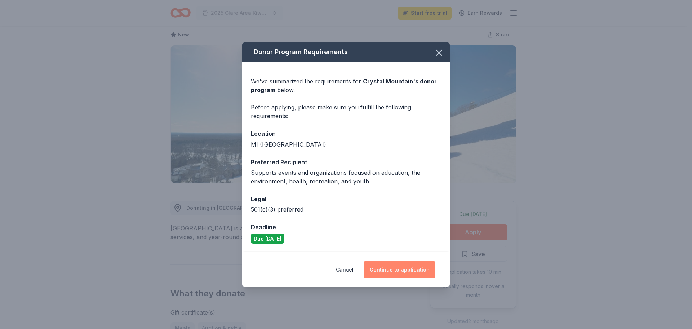
click at [411, 267] on button "Continue to application" at bounding box center [400, 269] width 72 height 17
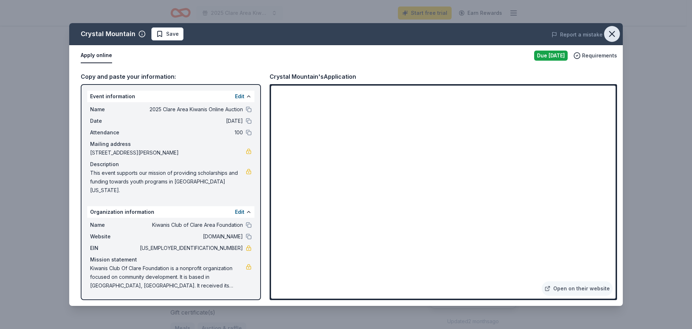
click at [611, 32] on icon "button" at bounding box center [612, 34] width 10 height 10
